Goal: Find contact information: Find contact information

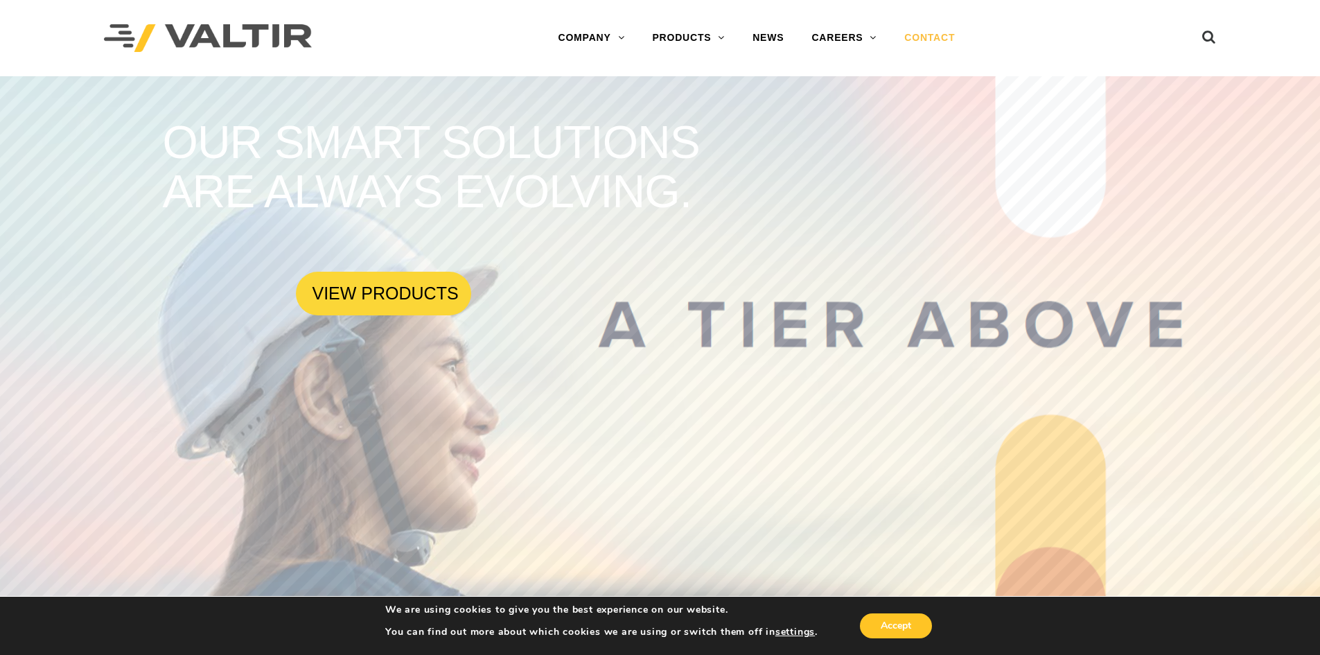
click at [927, 35] on link "CONTACT" at bounding box center [930, 38] width 78 height 28
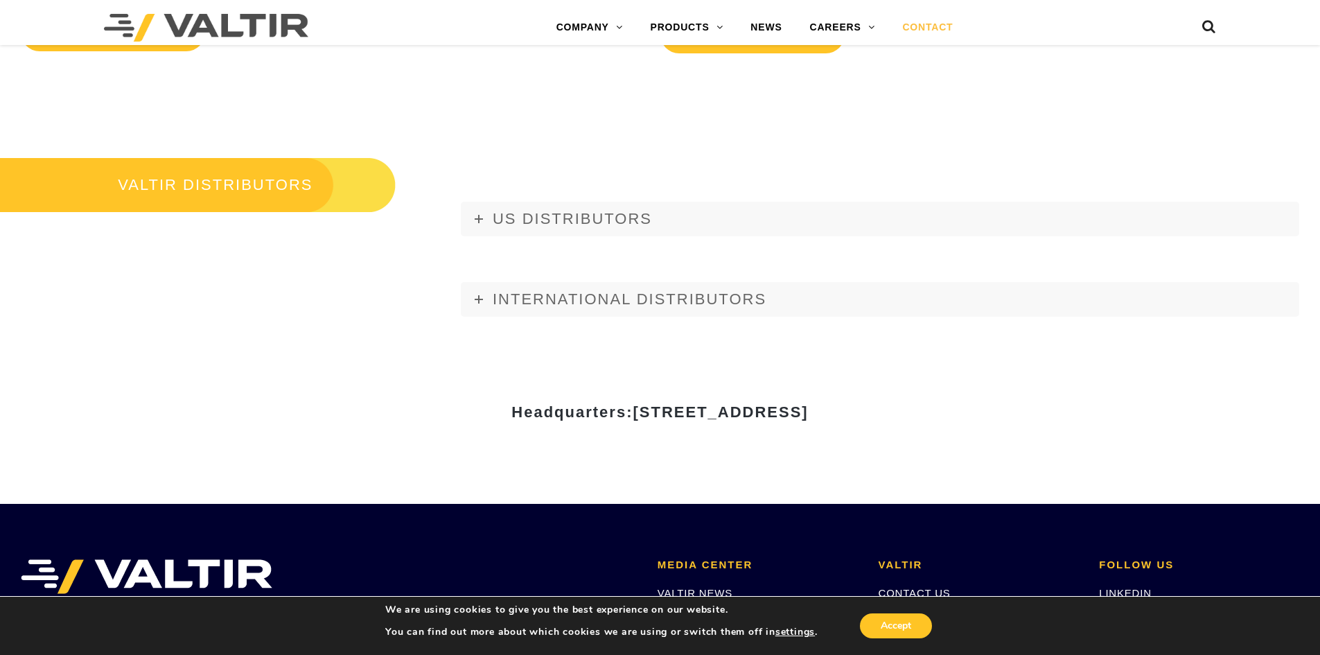
scroll to position [1664, 0]
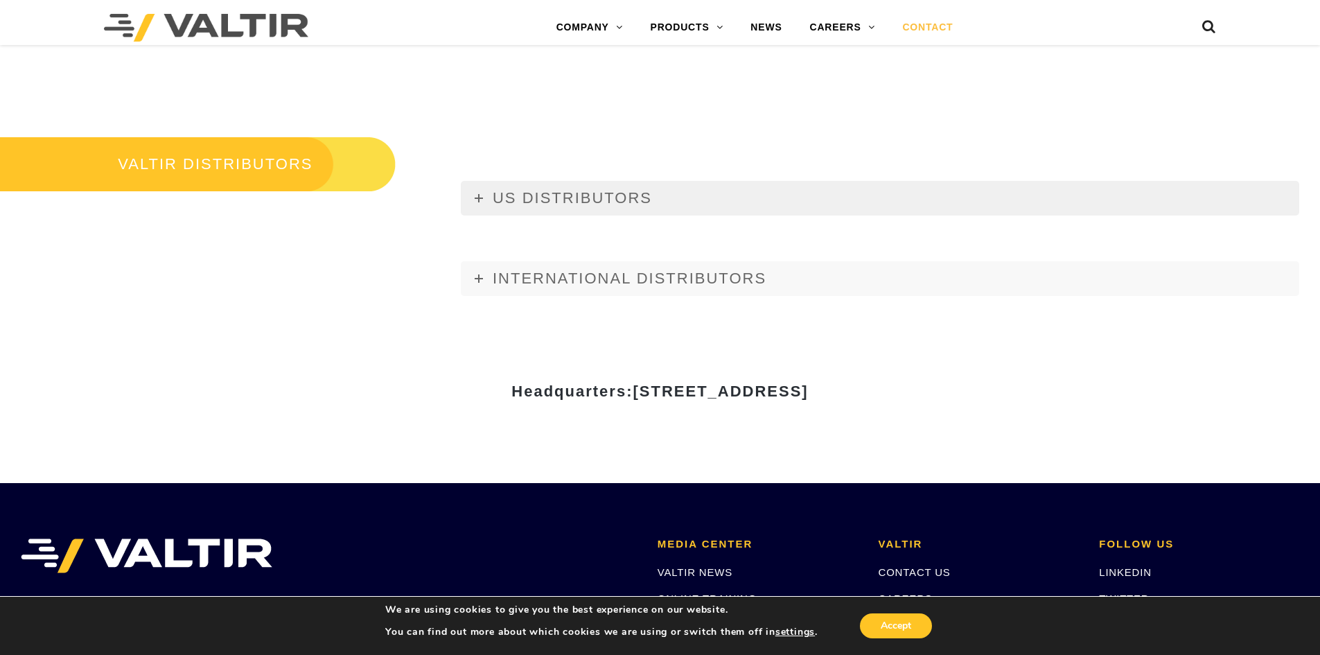
click at [482, 200] on icon at bounding box center [479, 198] width 8 height 8
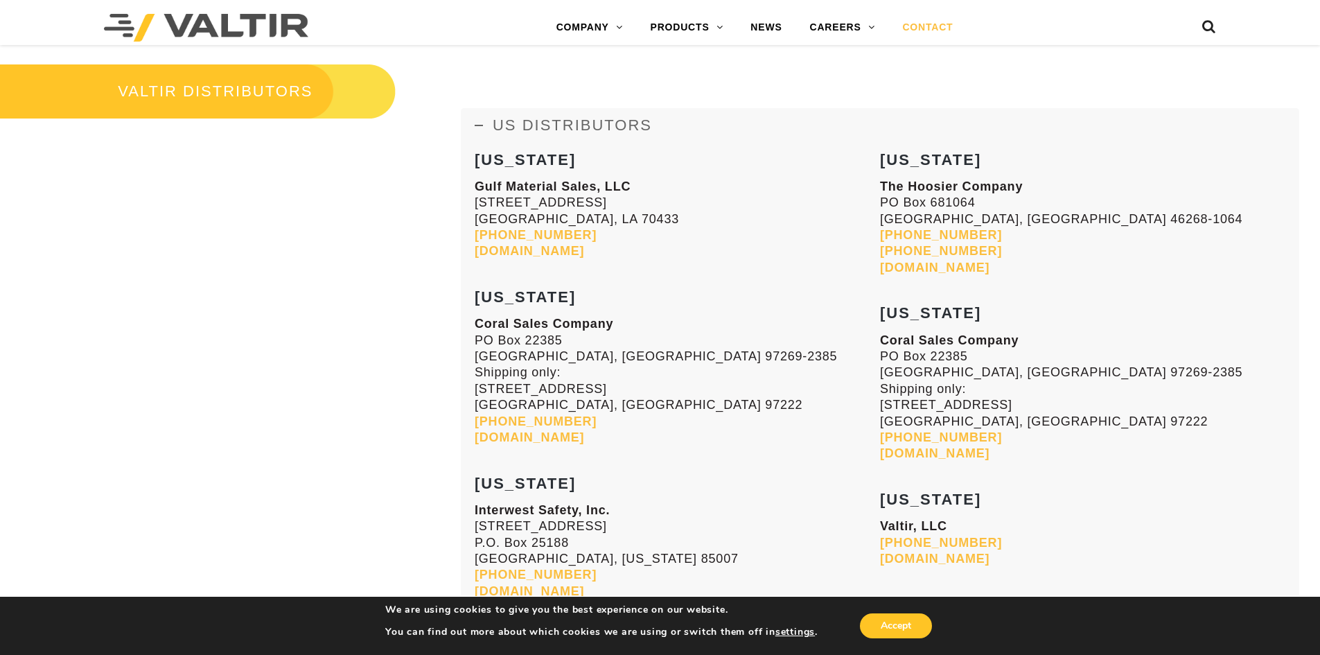
scroll to position [1733, 0]
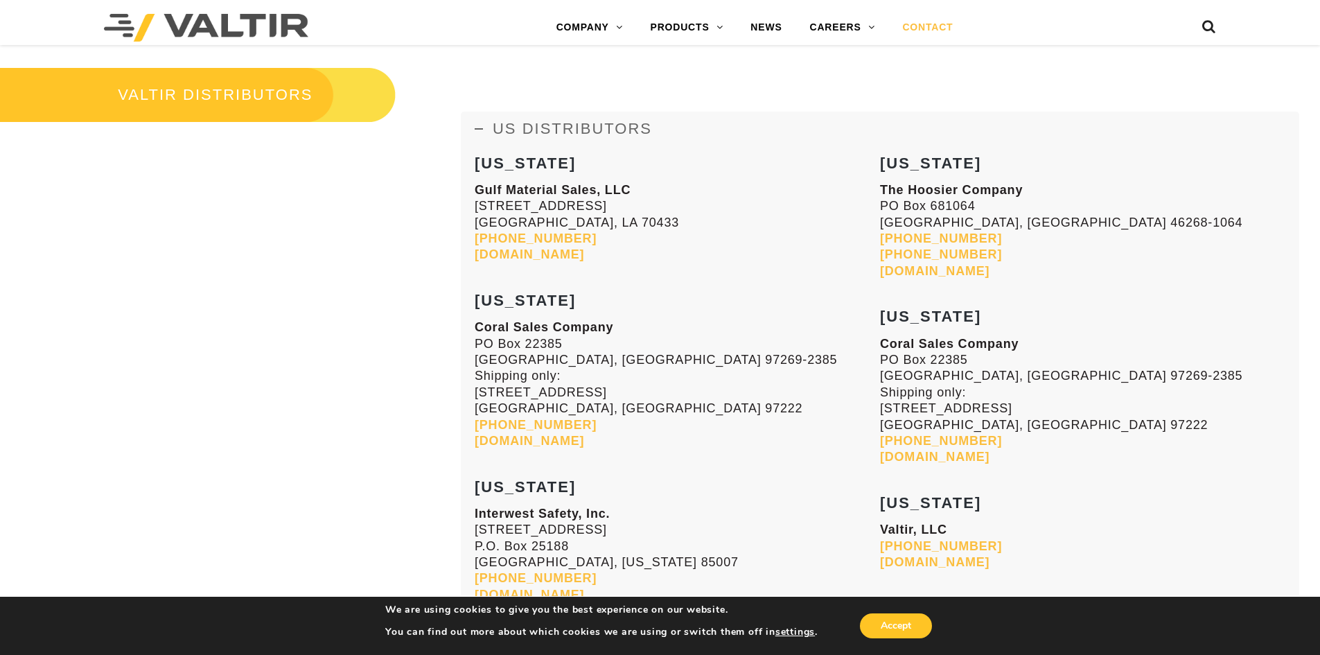
click at [497, 134] on span "US DISTRIBUTORS" at bounding box center [572, 128] width 159 height 17
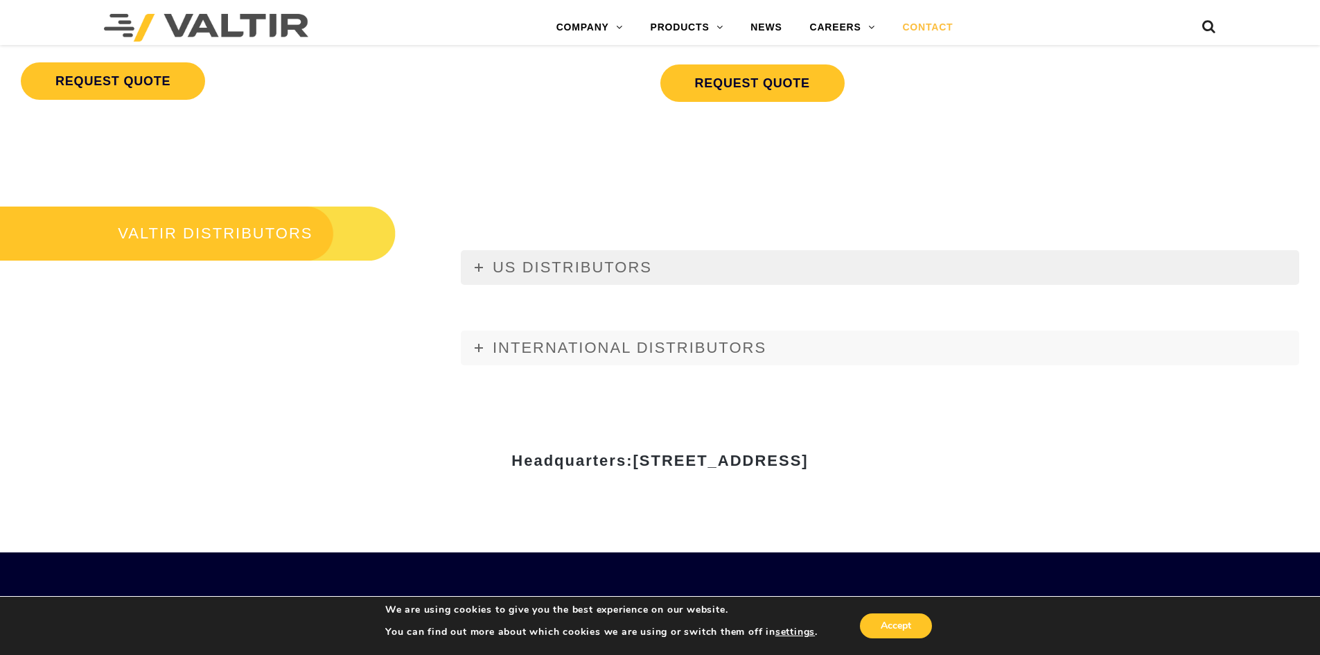
scroll to position [1561, 0]
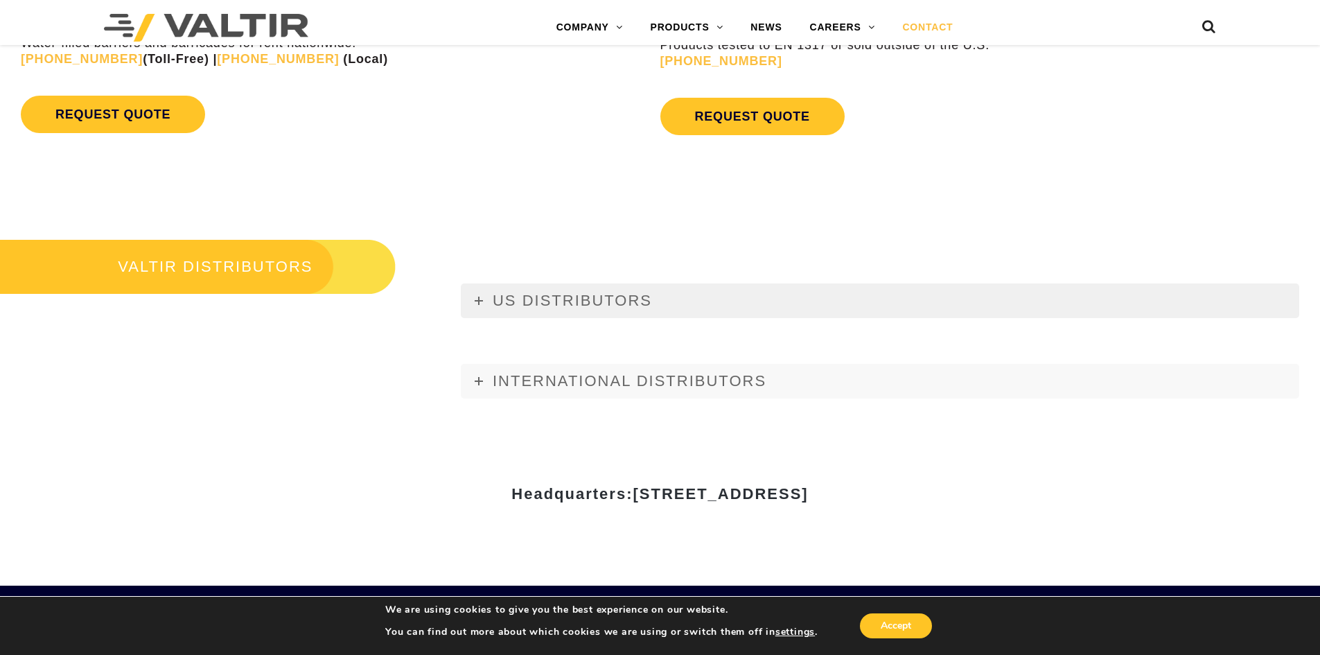
click at [493, 295] on span "US DISTRIBUTORS" at bounding box center [572, 300] width 159 height 17
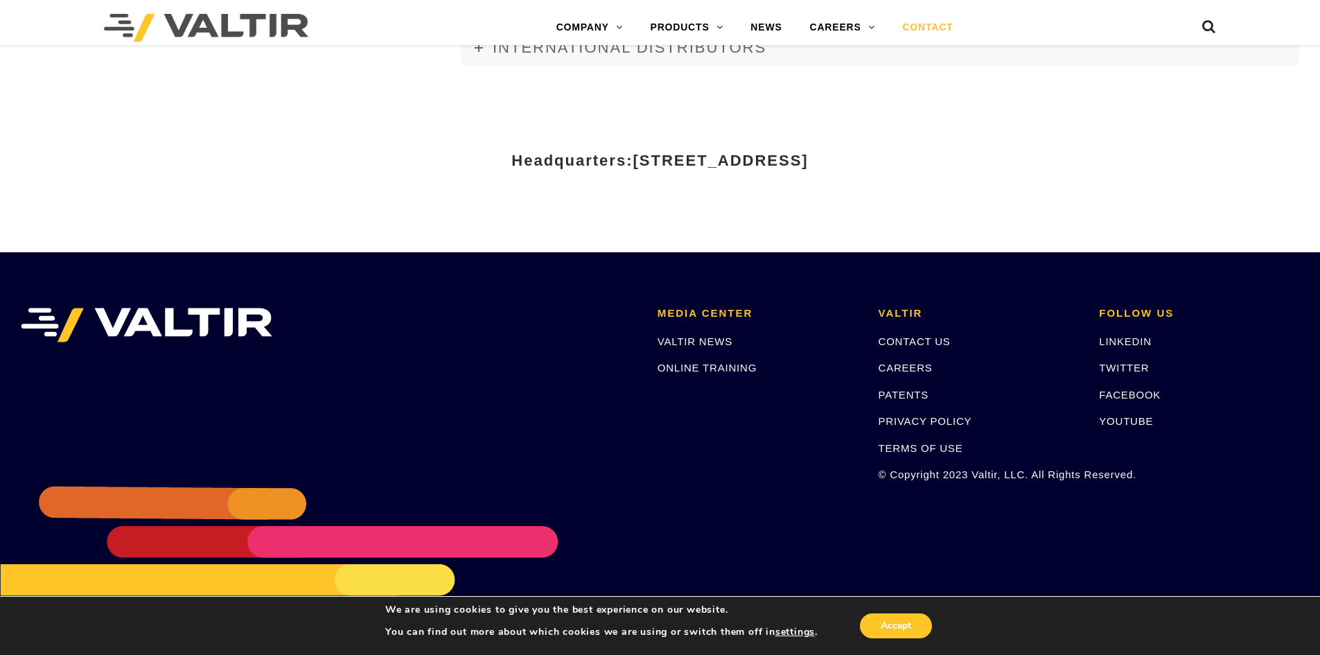
scroll to position [1908, 0]
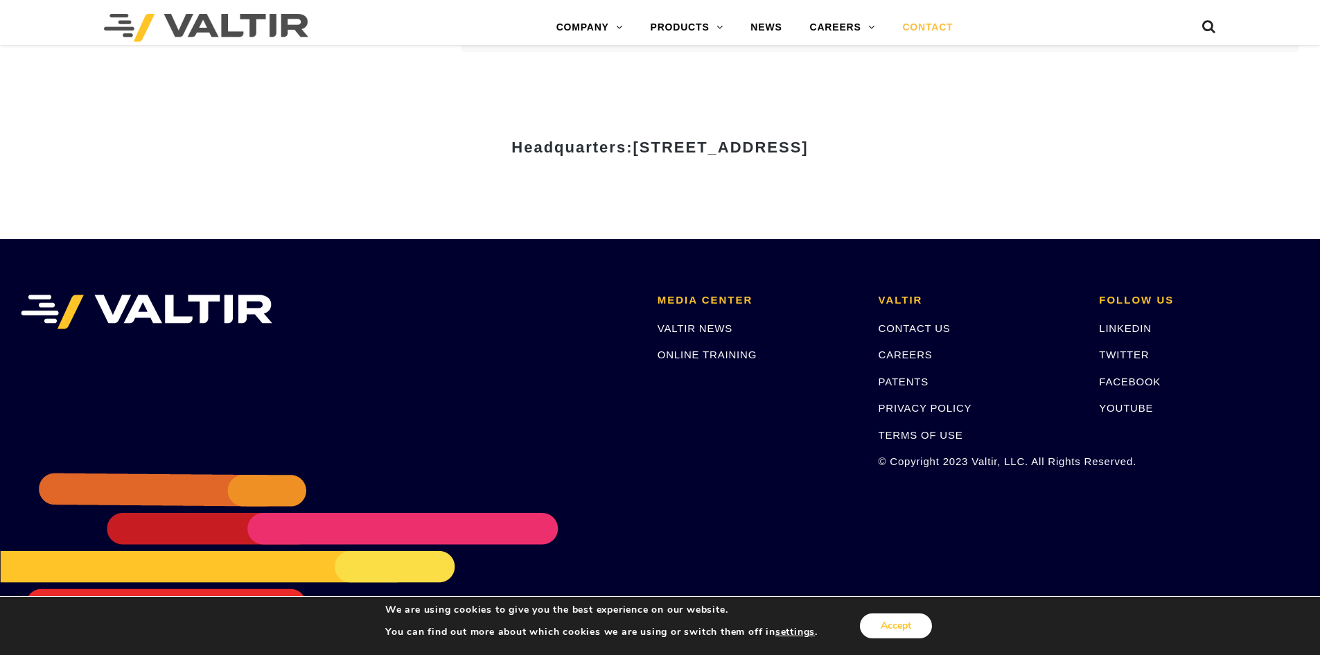
click at [883, 622] on button "Accept" at bounding box center [896, 625] width 72 height 25
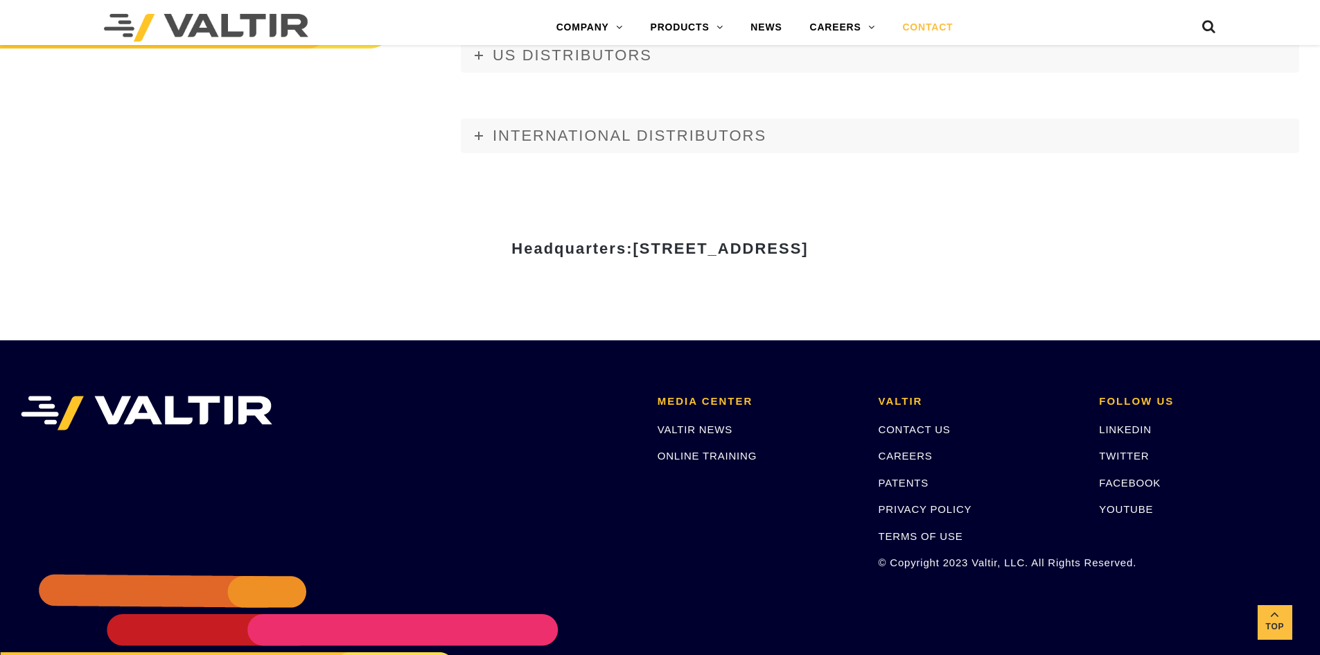
scroll to position [1630, 0]
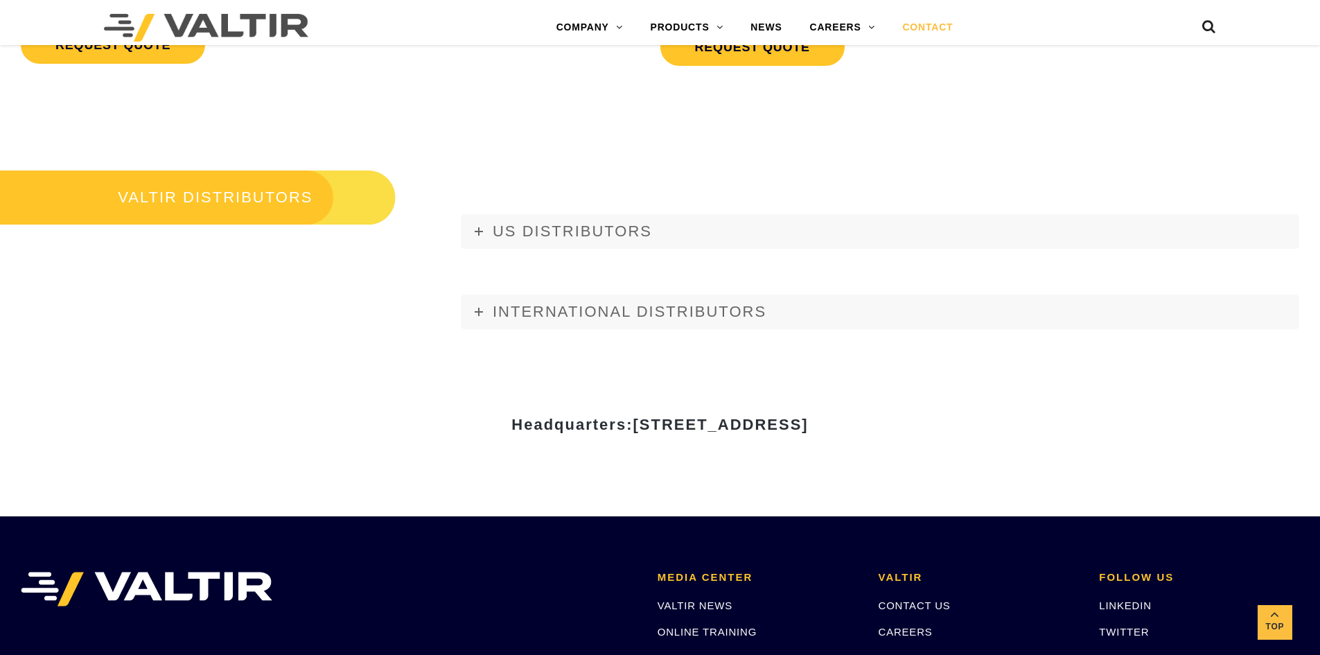
drag, startPoint x: 501, startPoint y: 426, endPoint x: 967, endPoint y: 423, distance: 465.8
click at [967, 423] on h3 "Headquarters: 15601 Dallas Parkway, Suite 525 | Addison, TX 75001" at bounding box center [660, 425] width 811 height 17
copy span "15601 Dallas Parkway, Suite 525 | Addison, TX 75001"
